Goal: Transaction & Acquisition: Purchase product/service

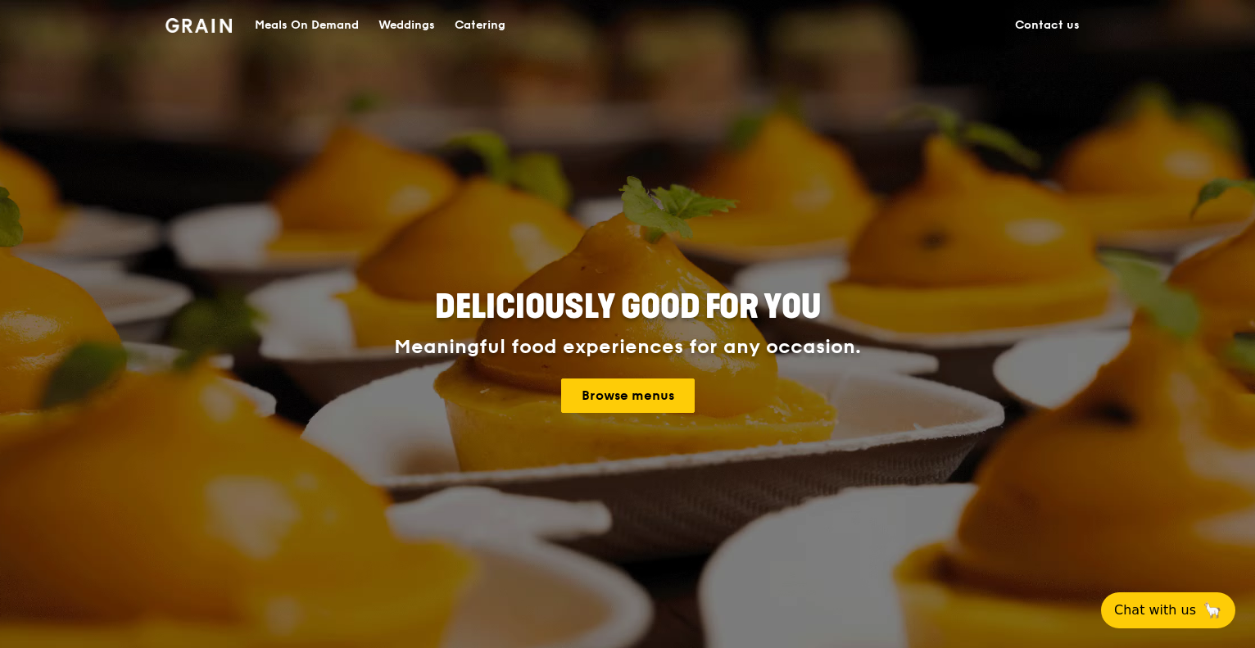
click at [284, 16] on div "Meals On Demand" at bounding box center [307, 25] width 104 height 49
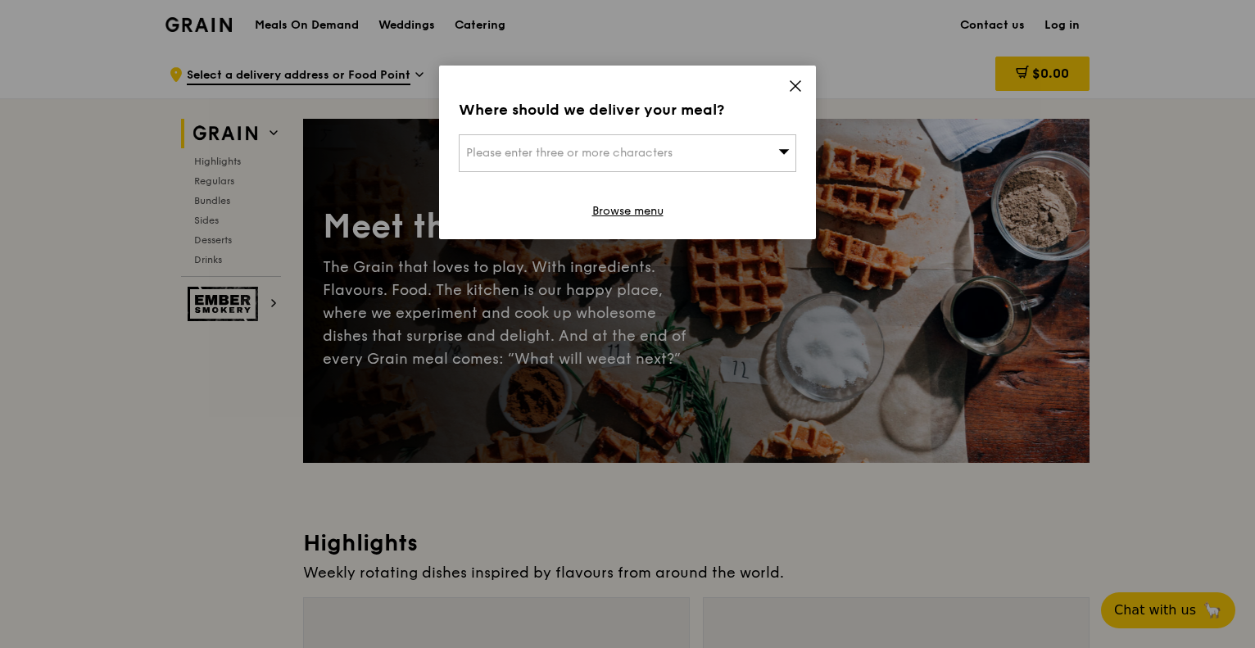
click at [751, 157] on div "Please enter three or more characters" at bounding box center [627, 153] width 337 height 38
click at [800, 85] on icon at bounding box center [795, 86] width 15 height 15
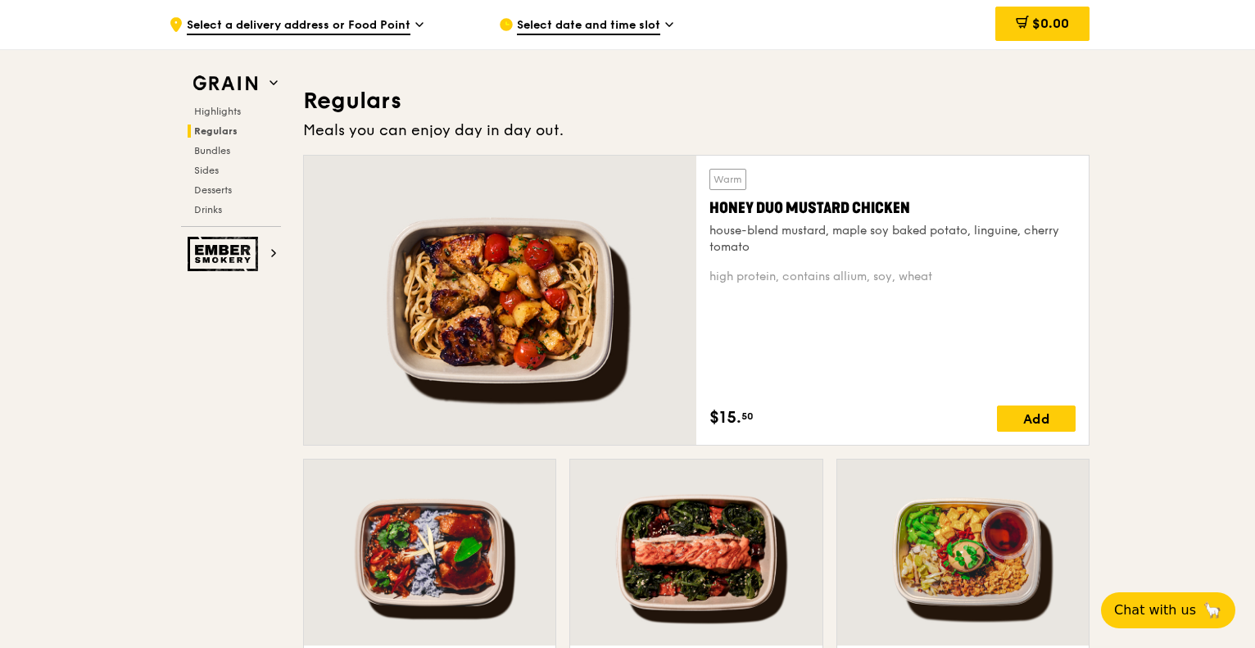
scroll to position [1294, 0]
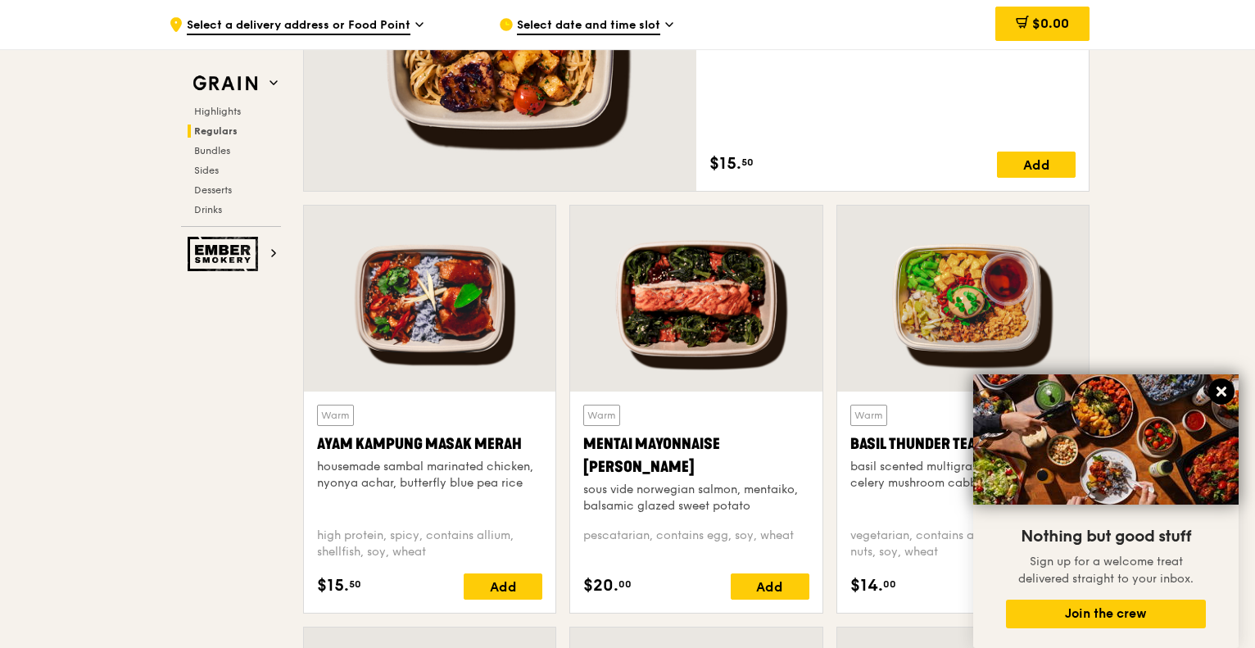
click at [1223, 397] on icon at bounding box center [1221, 391] width 15 height 15
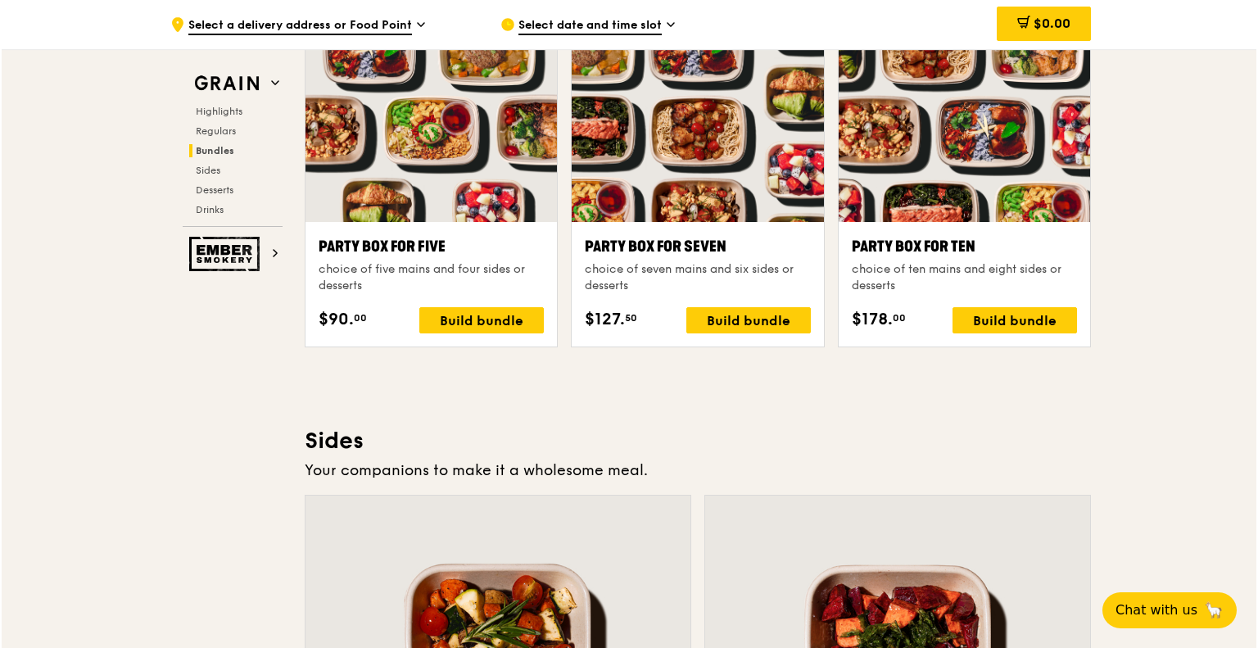
scroll to position [3169, 0]
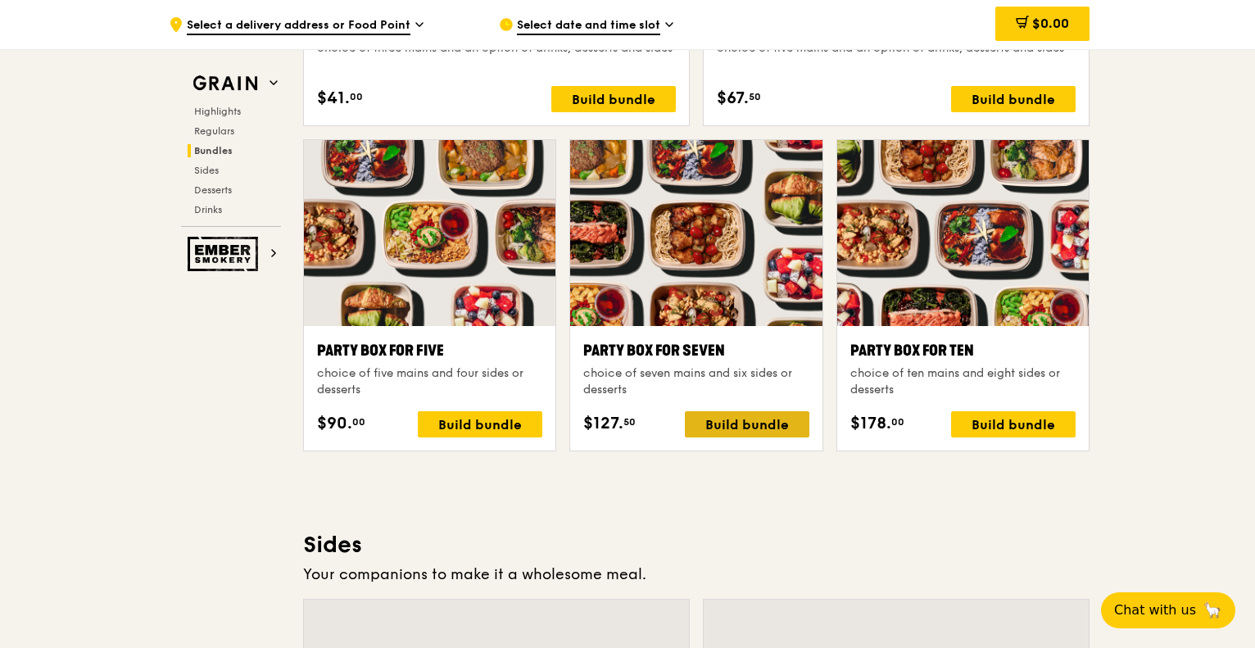
click at [703, 432] on div "Build bundle" at bounding box center [747, 424] width 125 height 26
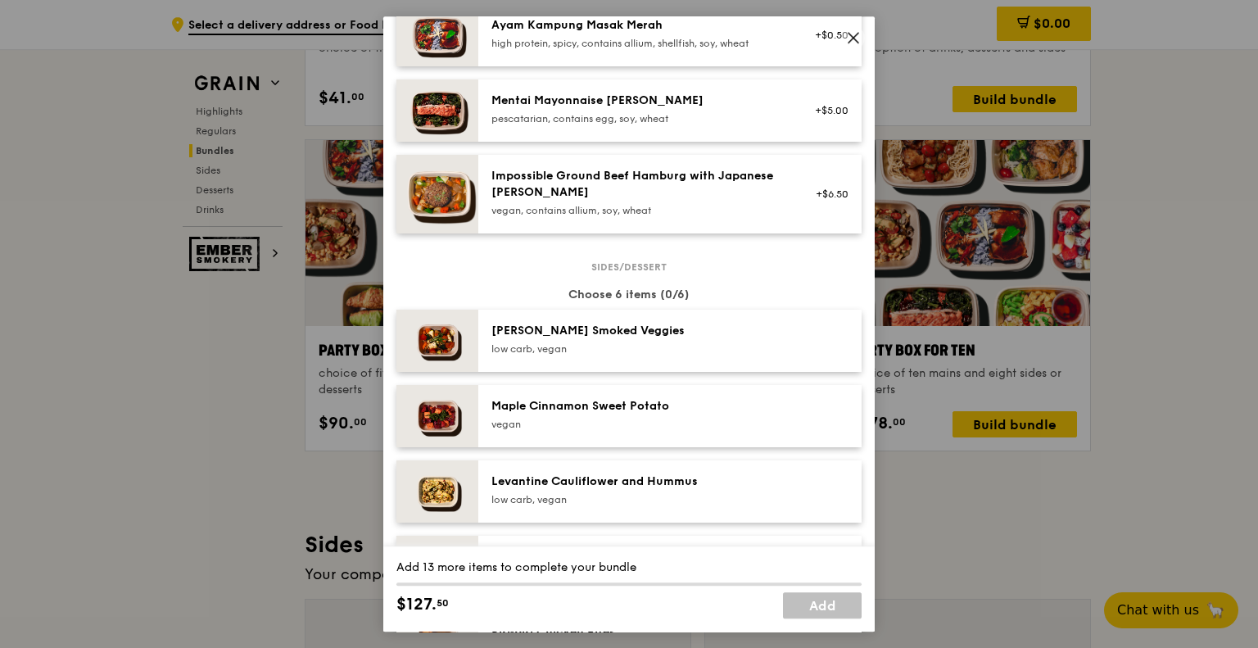
scroll to position [0, 0]
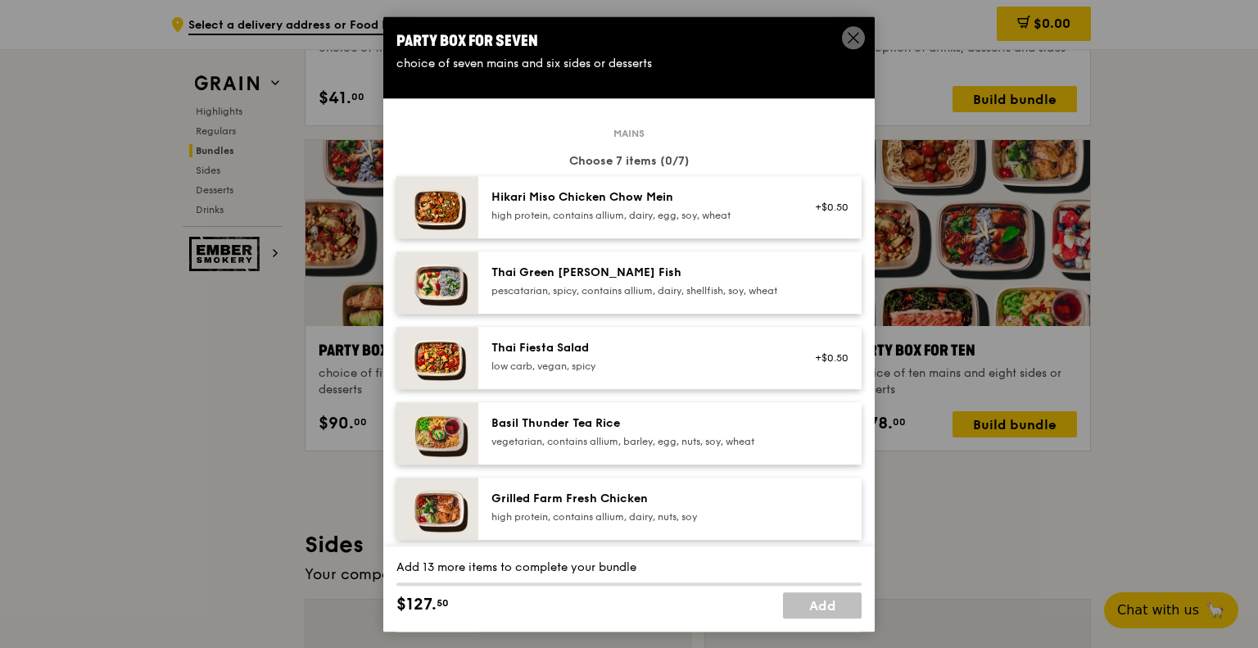
click at [851, 45] on span at bounding box center [853, 40] width 15 height 18
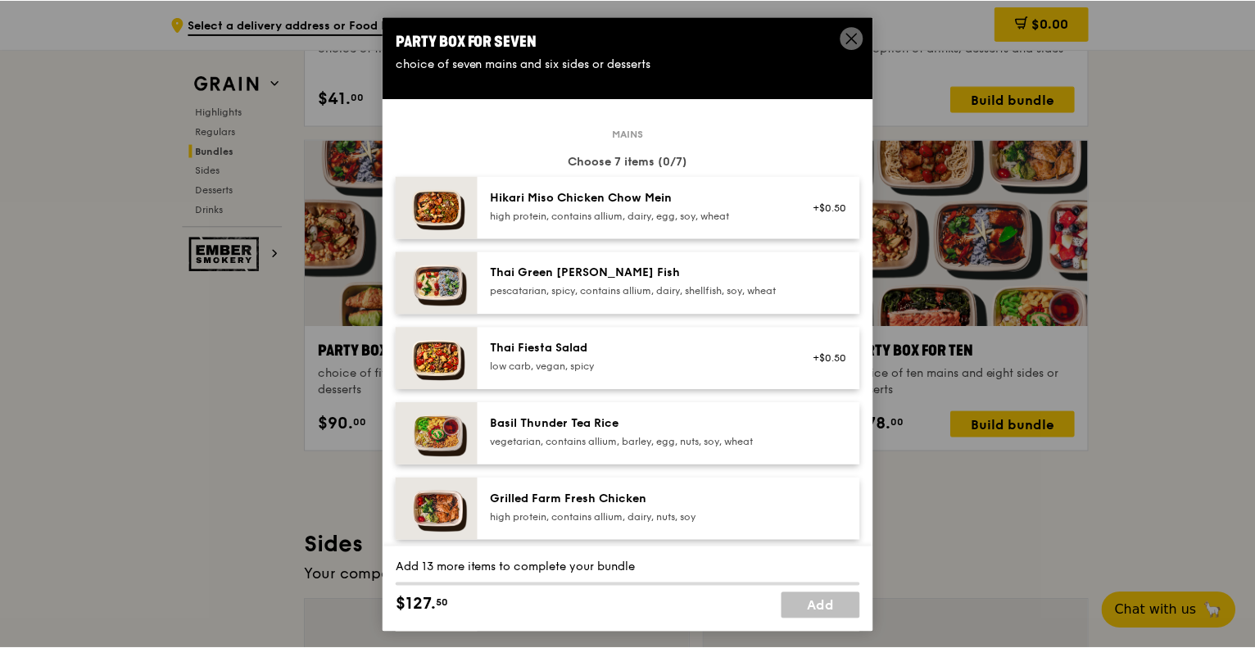
scroll to position [3169, 0]
